Goal: Task Accomplishment & Management: Use online tool/utility

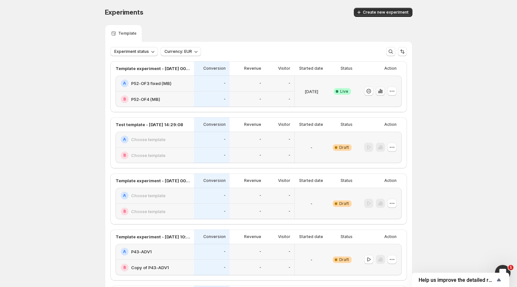
click at [380, 90] on icon "button" at bounding box center [380, 91] width 1 height 4
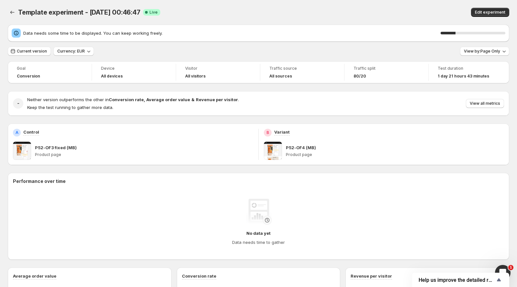
click at [249, 160] on div "A Control P52-OF3 fixed (MB) Product page" at bounding box center [133, 143] width 251 height 41
click at [231, 153] on p "Product page" at bounding box center [144, 154] width 218 height 5
click at [214, 149] on div "P52-OF3 fixed (MB)" at bounding box center [144, 147] width 218 height 6
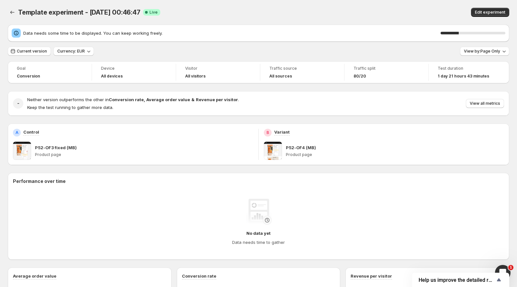
click at [214, 149] on div "P52-OF3 fixed (MB)" at bounding box center [144, 147] width 218 height 6
click at [184, 149] on div "P52-OF3 fixed (MB)" at bounding box center [144, 147] width 218 height 6
click at [148, 137] on div "A Control P52-OF3 fixed (MB) Product page" at bounding box center [133, 144] width 240 height 31
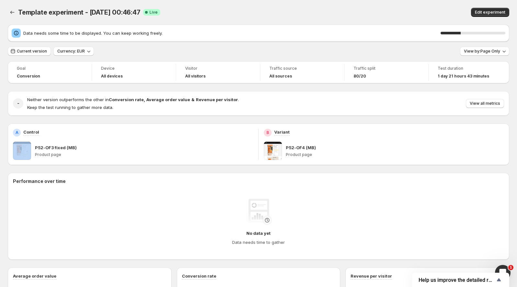
click at [127, 140] on div "A Control P52-OF3 fixed (MB) Product page" at bounding box center [133, 144] width 240 height 31
click at [106, 149] on div "P52-OF3 fixed (MB)" at bounding box center [144, 147] width 218 height 6
click at [89, 141] on div "A Control P52-OF3 fixed (MB) Product page" at bounding box center [133, 144] width 240 height 31
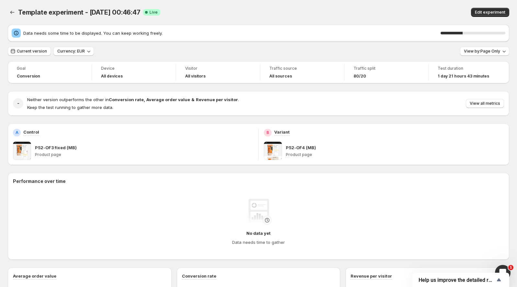
click at [89, 141] on div "A Control P52-OF3 fixed (MB) Product page" at bounding box center [133, 144] width 240 height 31
click at [80, 133] on div "A Control" at bounding box center [133, 133] width 240 height 8
click at [65, 128] on div "A Control P52-OF3 fixed (MB) Product page" at bounding box center [133, 143] width 251 height 41
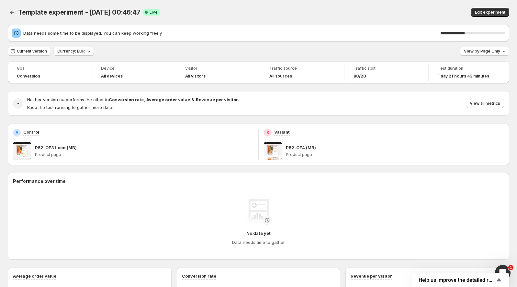
click at [53, 128] on div "A Control P52-OF3 fixed (MB) Product page" at bounding box center [133, 143] width 251 height 41
click at [49, 129] on div "A Control" at bounding box center [133, 133] width 240 height 8
click at [45, 129] on div "A Control" at bounding box center [133, 133] width 240 height 8
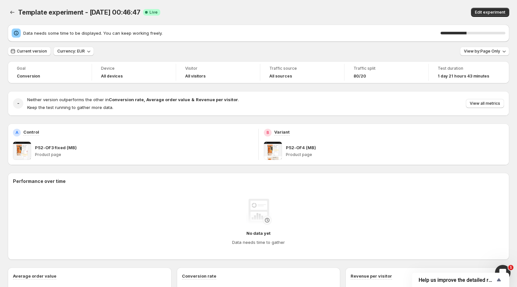
click at [45, 129] on div "A Control" at bounding box center [133, 133] width 240 height 8
click at [43, 130] on div "A Control" at bounding box center [133, 133] width 240 height 8
